Goal: Subscribe to service/newsletter

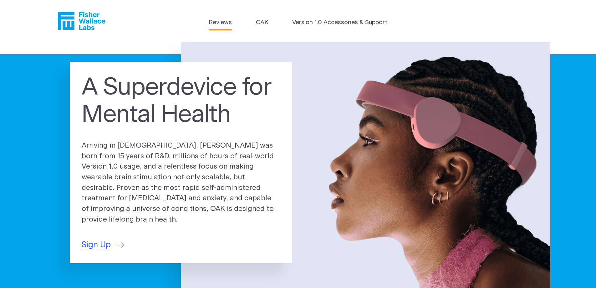
click at [226, 23] on link "Reviews" at bounding box center [220, 22] width 23 height 9
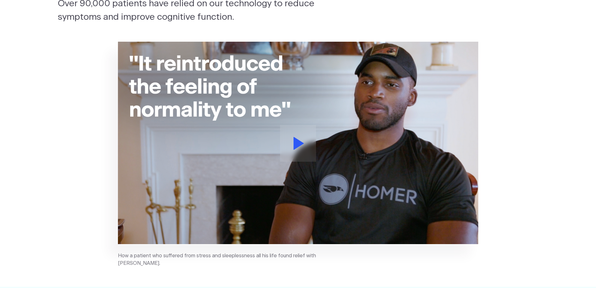
scroll to position [94, 0]
click at [301, 139] on icon at bounding box center [299, 142] width 11 height 13
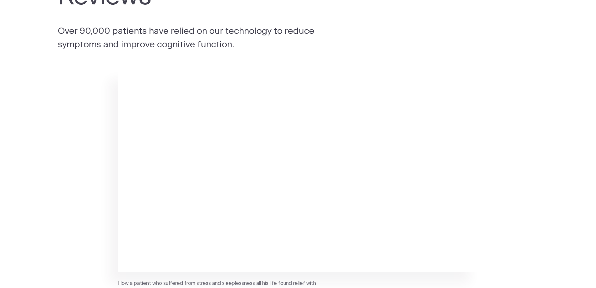
scroll to position [0, 0]
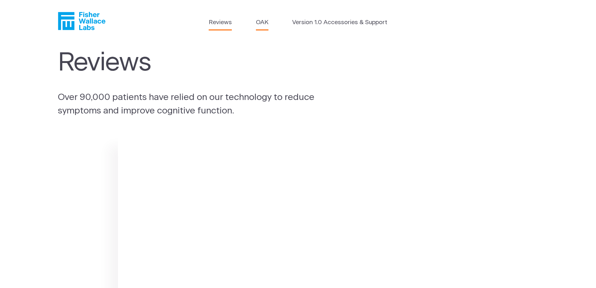
click at [267, 25] on link "OAK" at bounding box center [262, 22] width 13 height 9
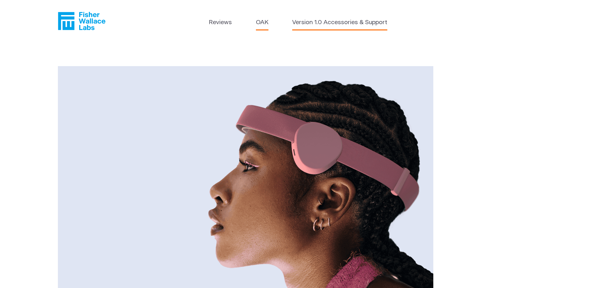
click at [330, 21] on link "Version 1.0 Accessories & Support" at bounding box center [339, 22] width 95 height 9
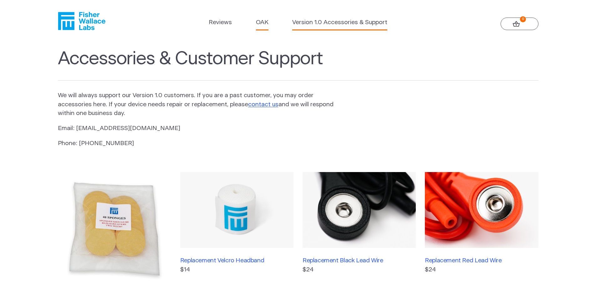
click at [261, 27] on link "OAK" at bounding box center [262, 22] width 13 height 9
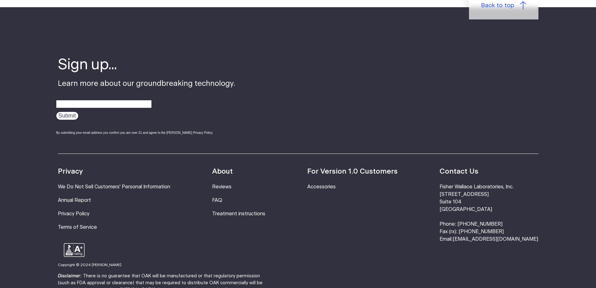
scroll to position [1126, 0]
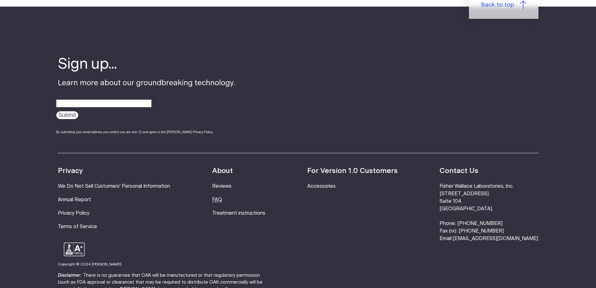
click at [222, 197] on link "FAQ" at bounding box center [217, 199] width 10 height 5
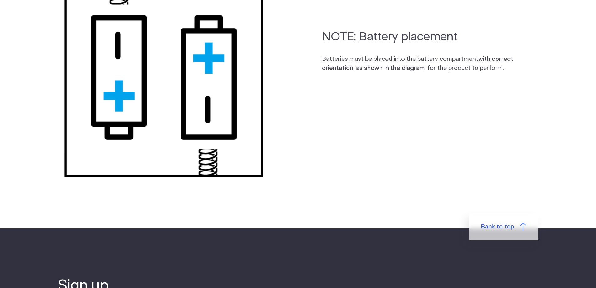
scroll to position [720, 0]
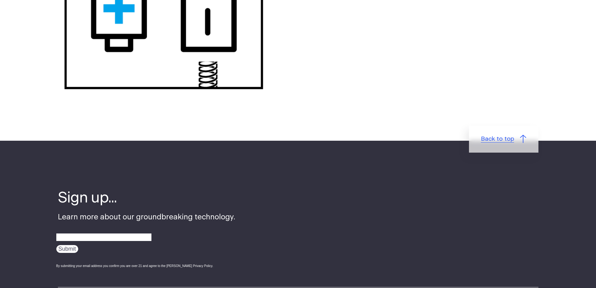
click at [505, 143] on span "Back to top" at bounding box center [497, 139] width 33 height 9
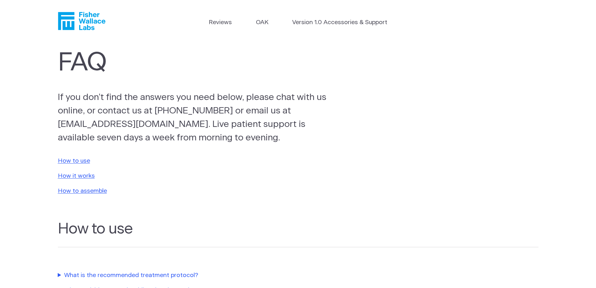
click at [92, 20] on icon "Fisher Wallace" at bounding box center [83, 21] width 43 height 18
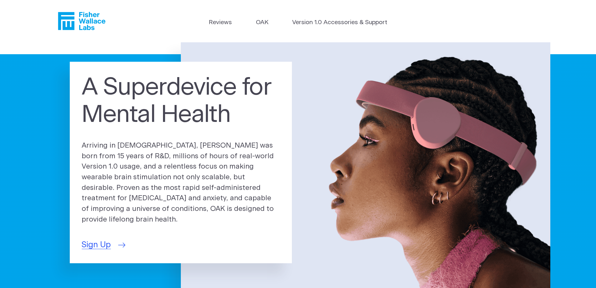
click at [102, 239] on span "Sign Up" at bounding box center [96, 244] width 29 height 12
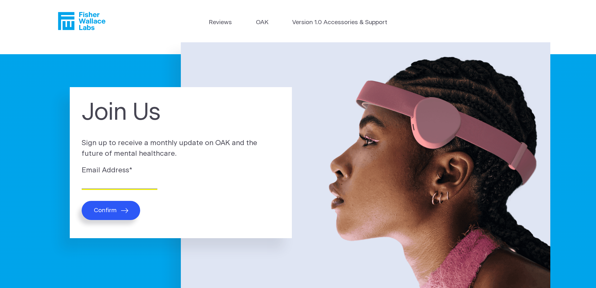
click at [115, 181] on input "Email Address *" at bounding box center [120, 184] width 76 height 10
